Goal: Task Accomplishment & Management: Use online tool/utility

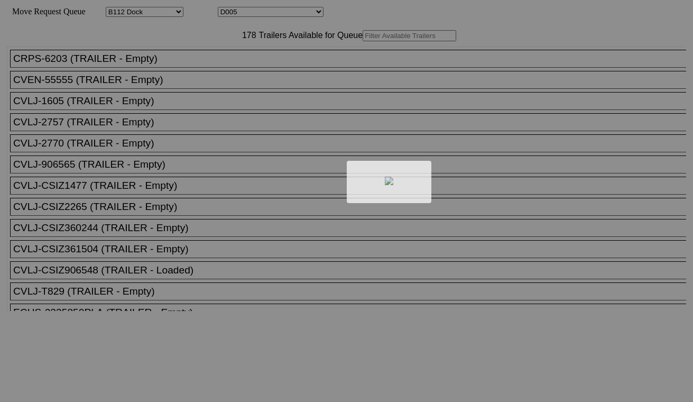
select select "121"
select select "3251"
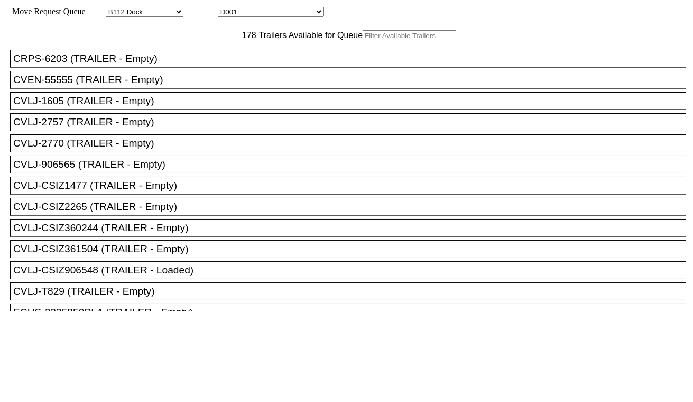
drag, startPoint x: 176, startPoint y: 54, endPoint x: 190, endPoint y: 54, distance: 14.3
click at [178, 41] on div "178 Trailers Available for Queue" at bounding box center [346, 35] width 679 height 11
click at [363, 41] on input "text" at bounding box center [410, 35] width 94 height 11
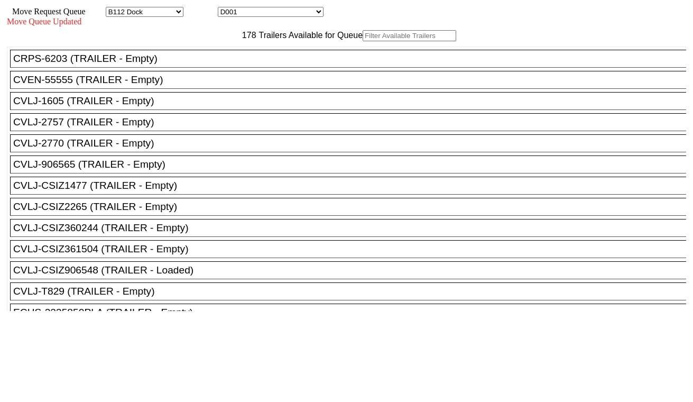
paste input "MRSU5579606"
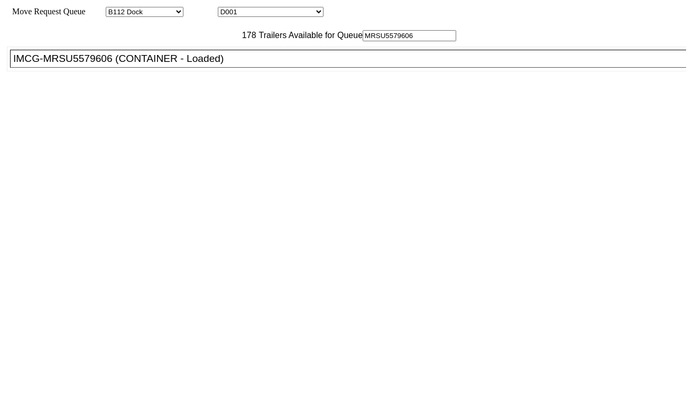
type input "MRSU5579606"
click at [204, 64] on div "IMCG-MRSU5579606 (CONTAINER - Loaded)" at bounding box center [352, 59] width 679 height 12
